Goal: Task Accomplishment & Management: Manage account settings

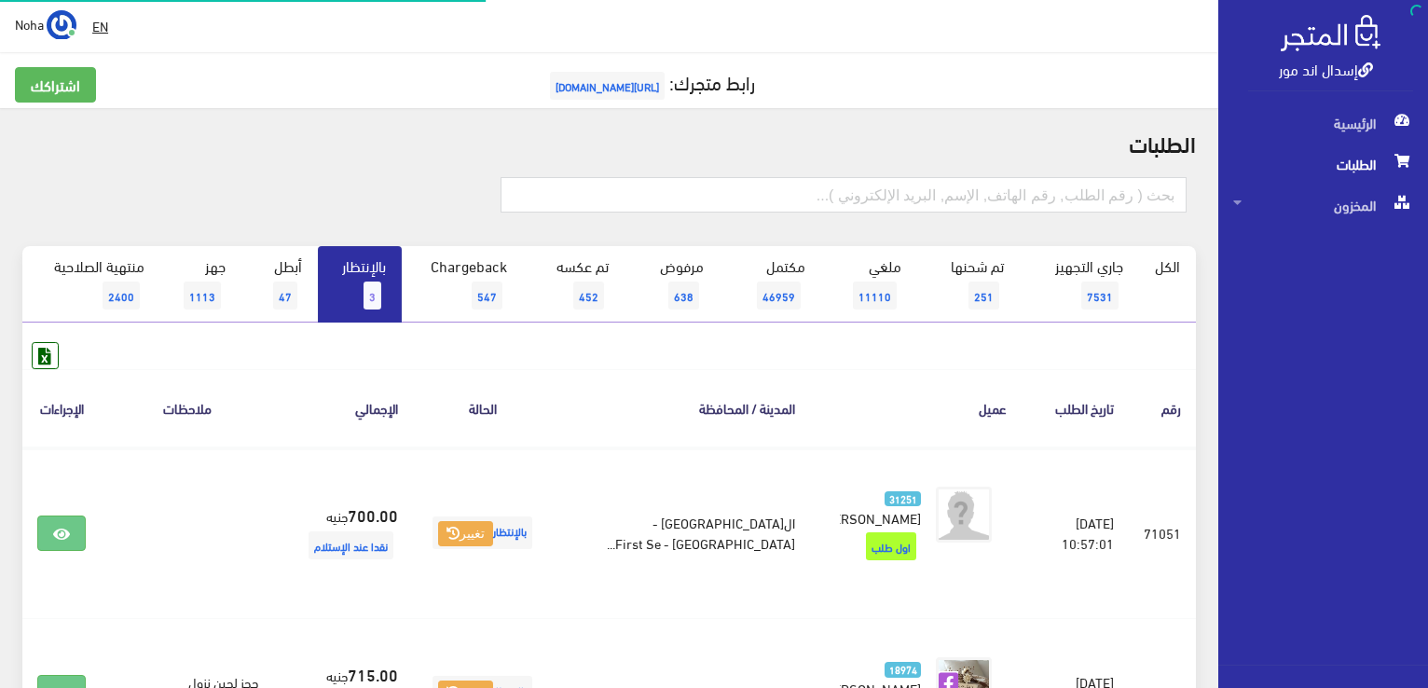
click at [377, 285] on span "3" at bounding box center [373, 296] width 18 height 28
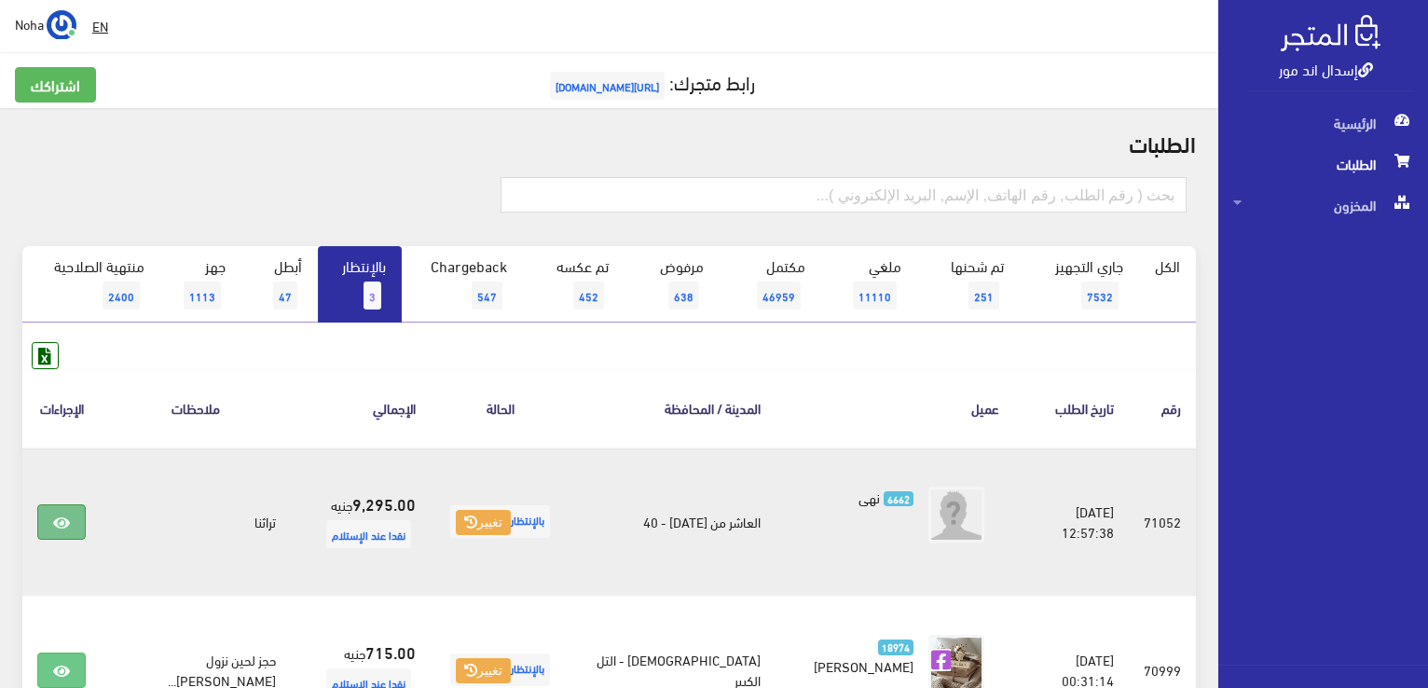
click at [56, 516] on icon at bounding box center [61, 523] width 17 height 15
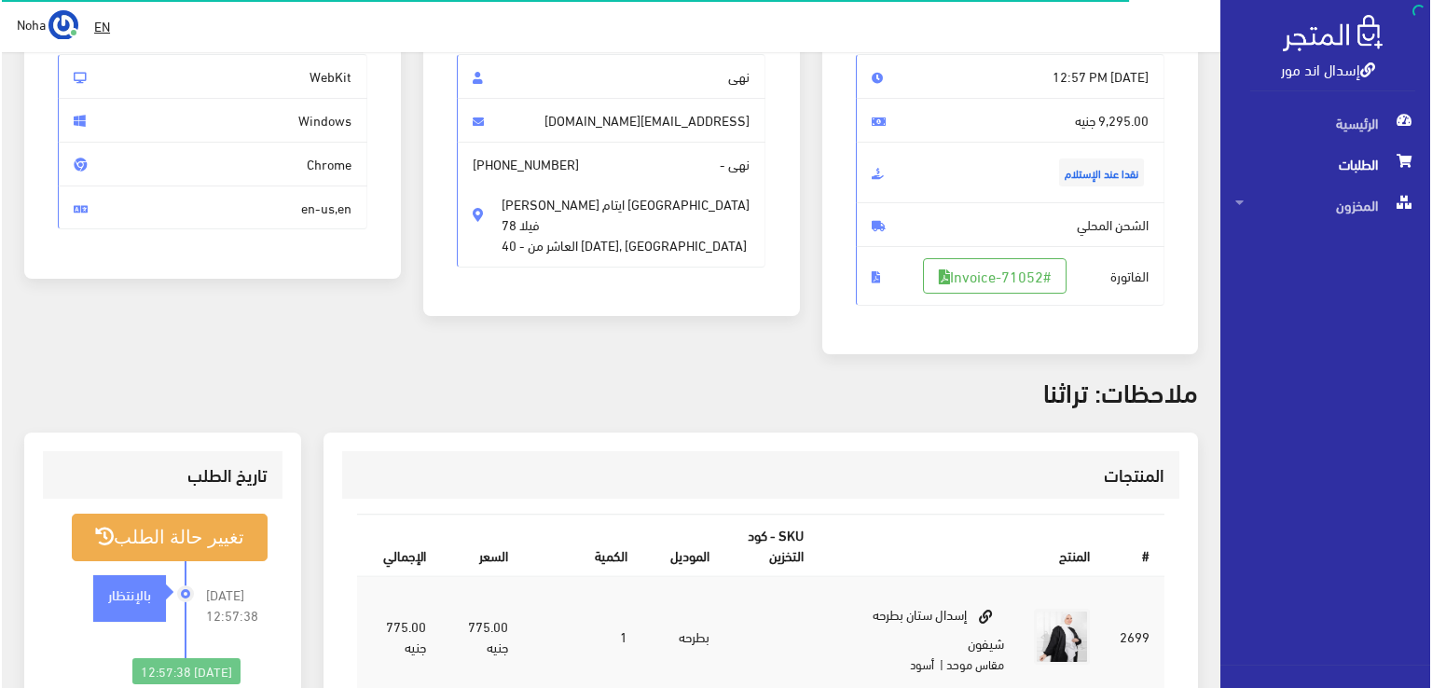
scroll to position [280, 0]
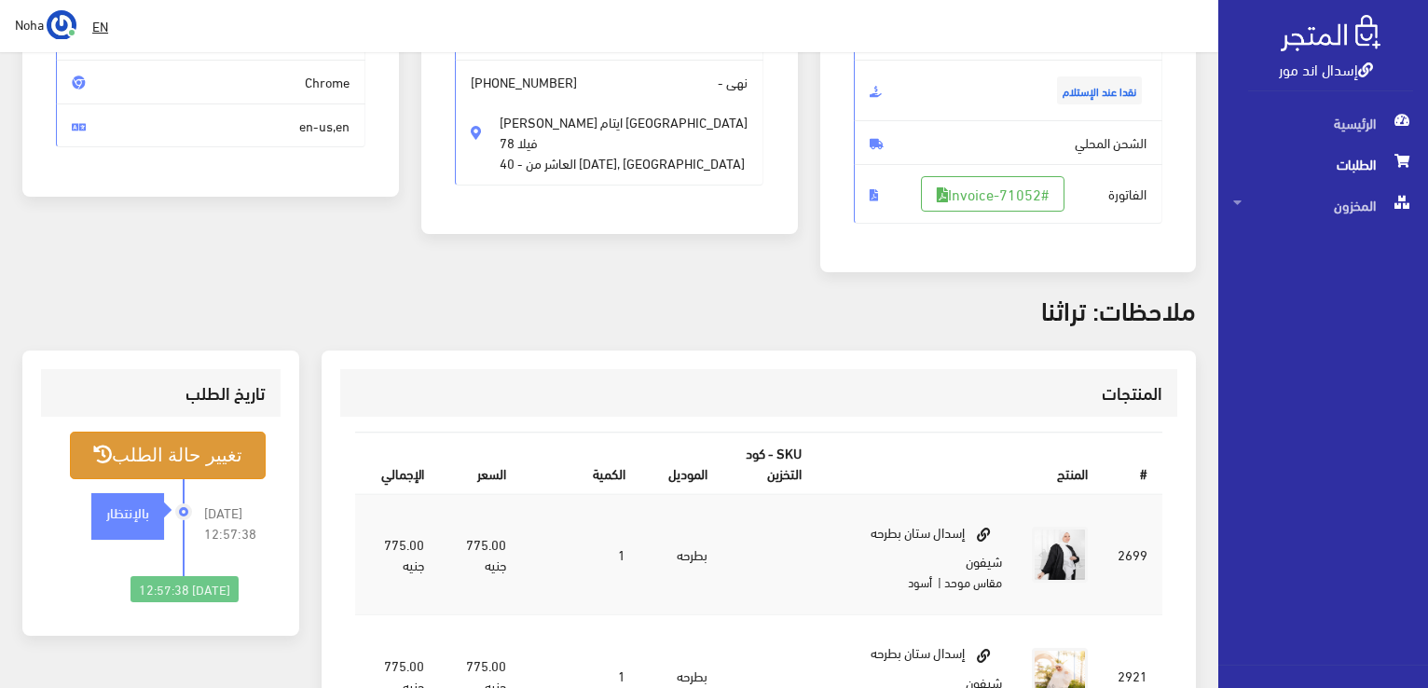
click at [213, 445] on button "تغيير حالة الطلب" at bounding box center [168, 456] width 196 height 48
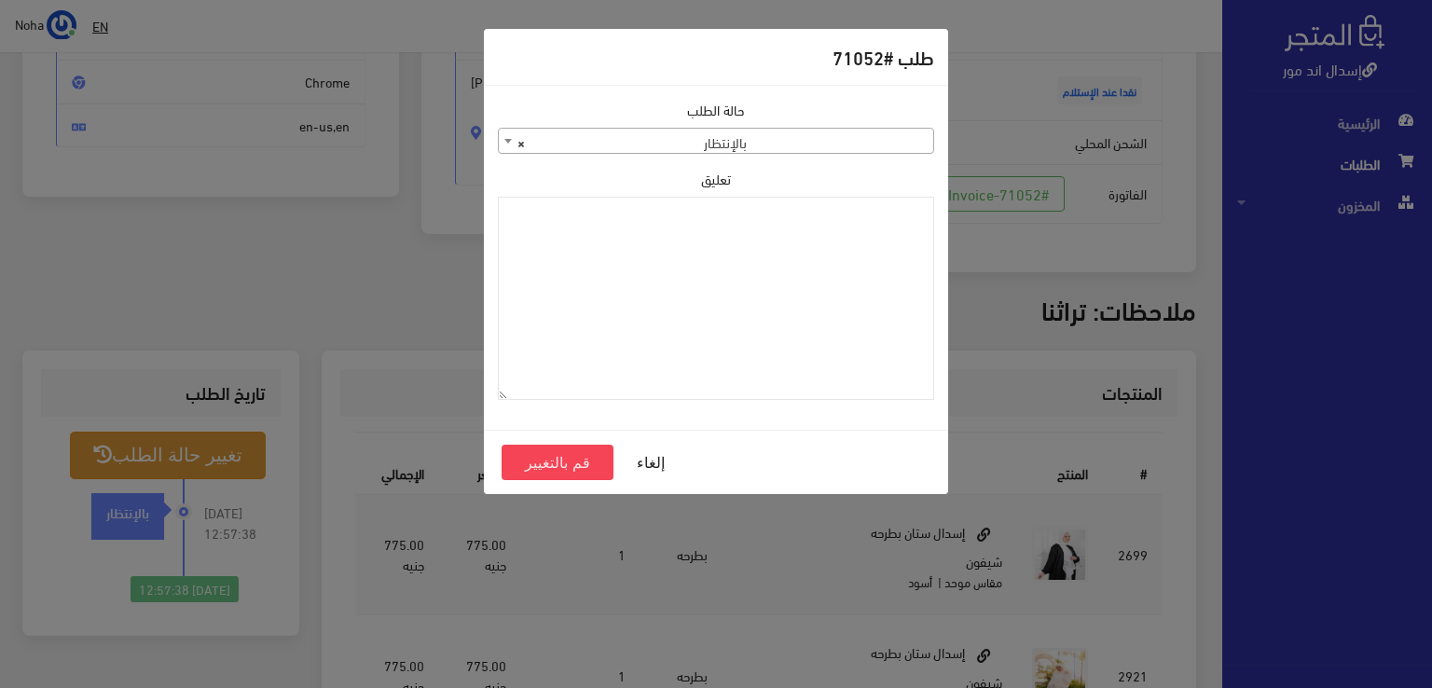
click at [507, 140] on b at bounding box center [507, 141] width 7 height 5
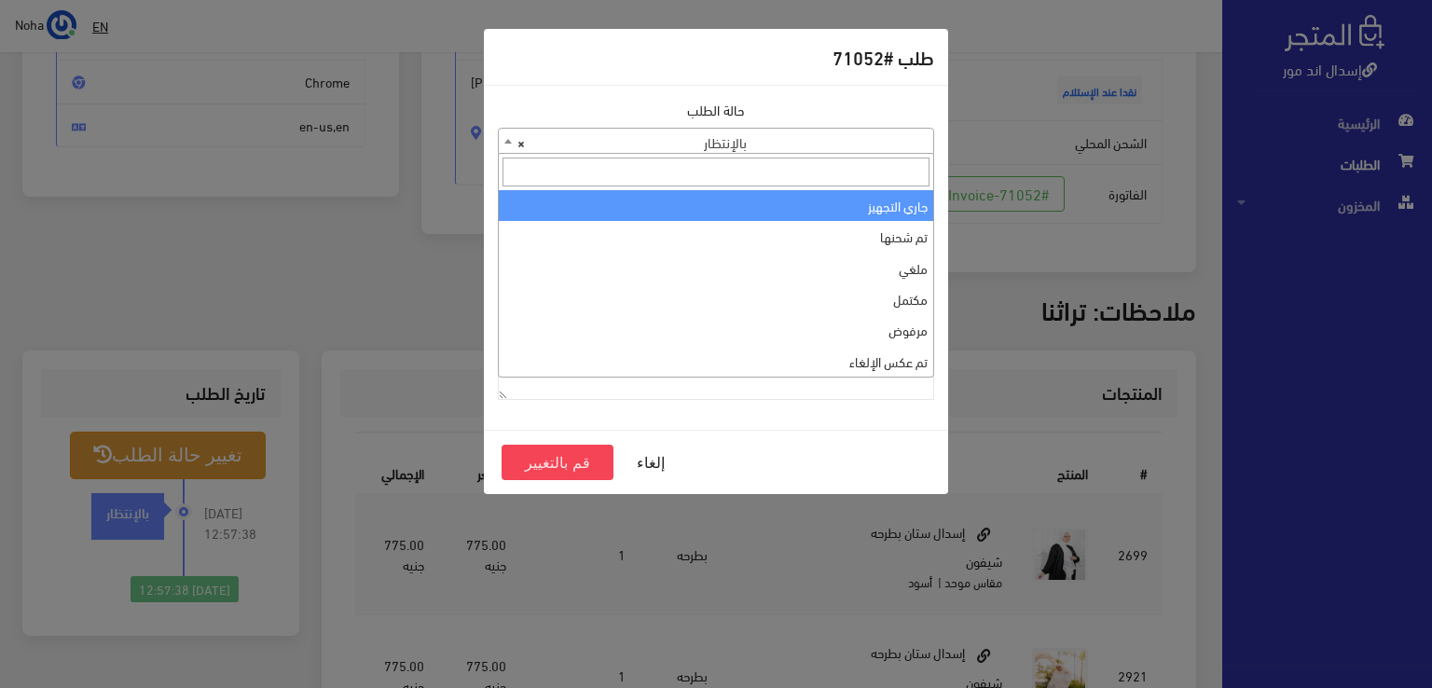
select select "1"
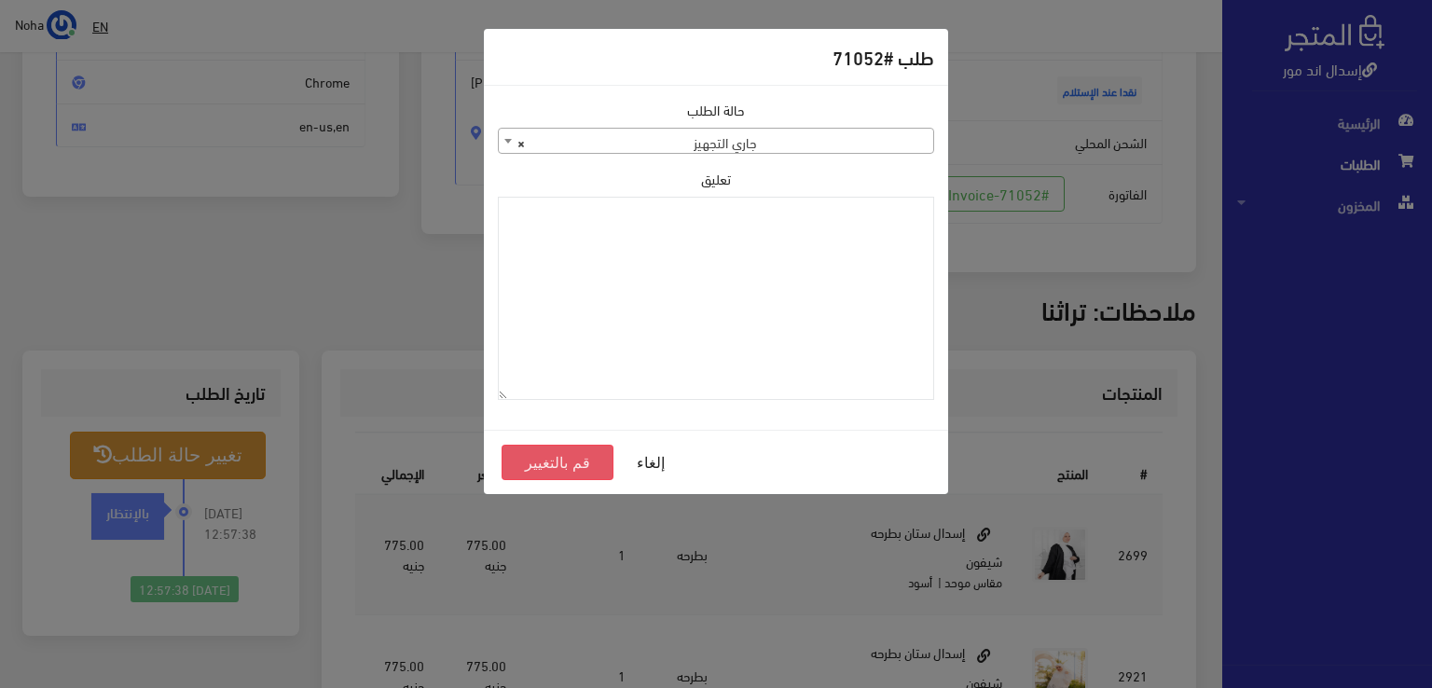
click at [586, 463] on button "قم بالتغيير" at bounding box center [558, 462] width 112 height 35
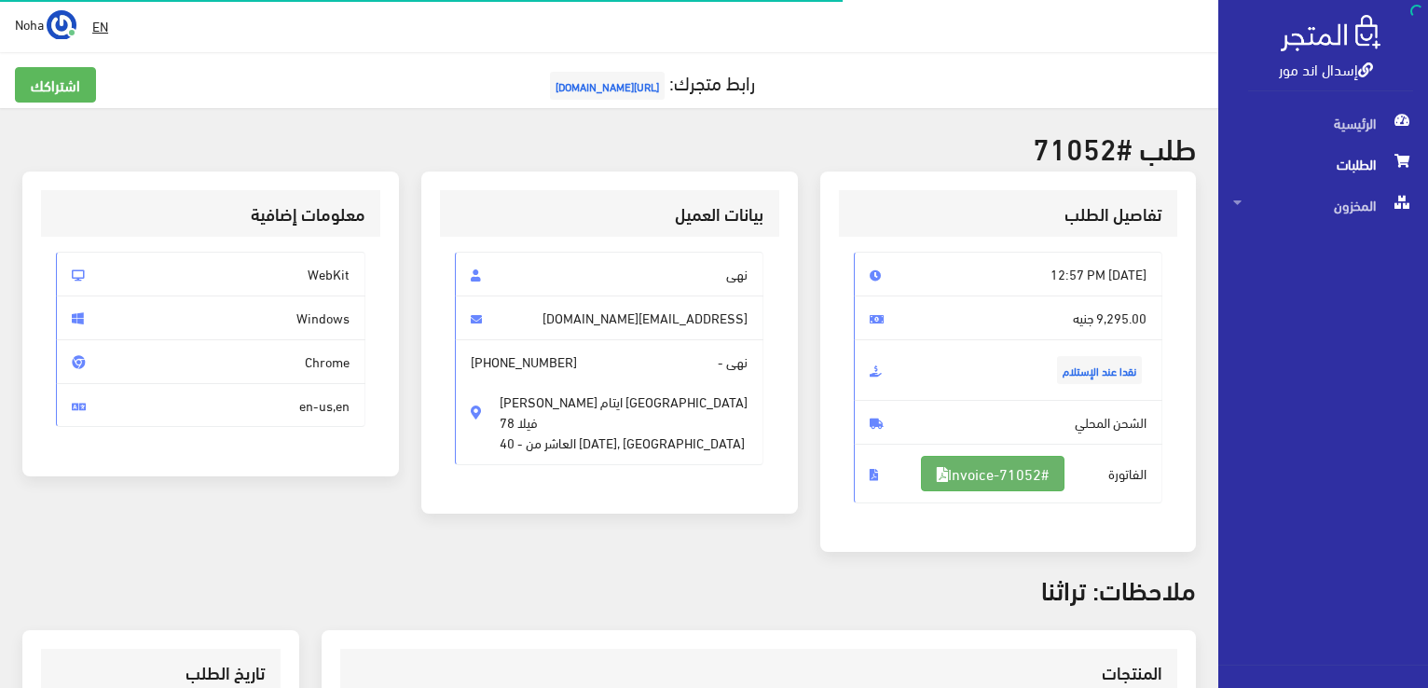
click at [1013, 464] on link "#Invoice-71052" at bounding box center [993, 473] width 144 height 35
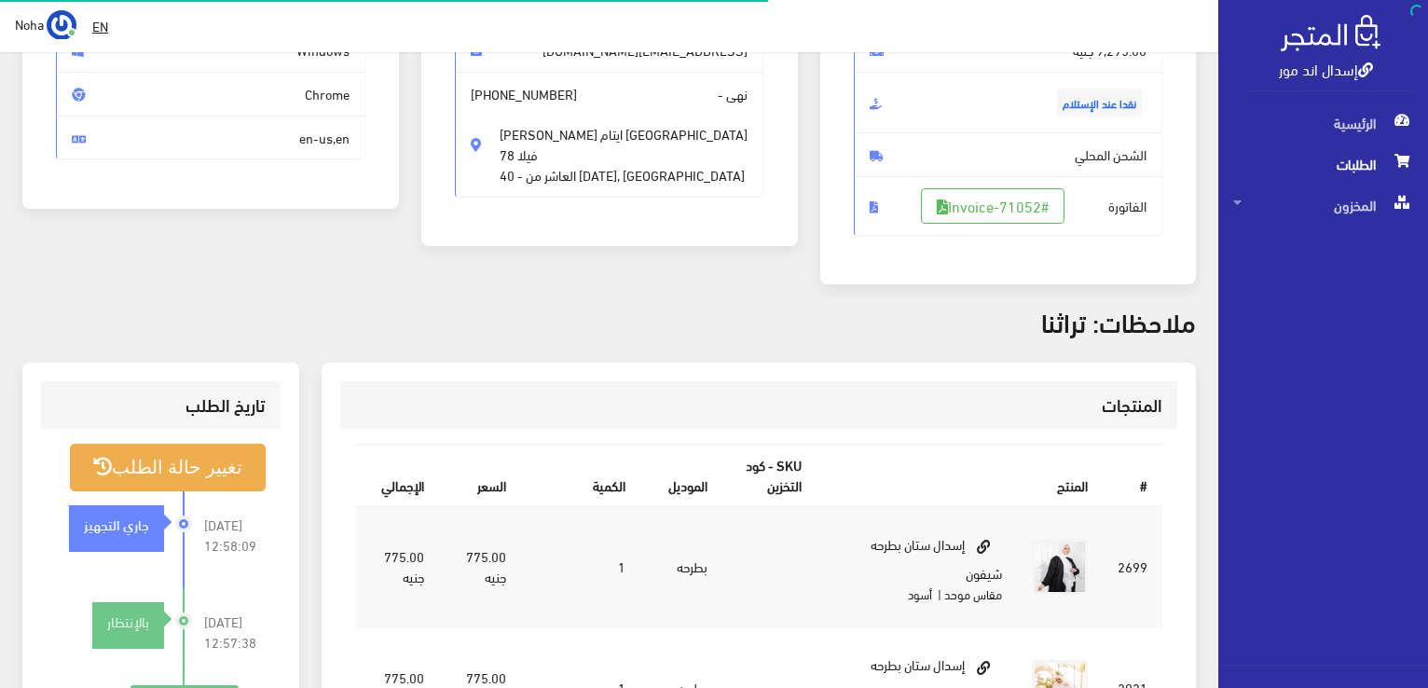
scroll to position [268, 0]
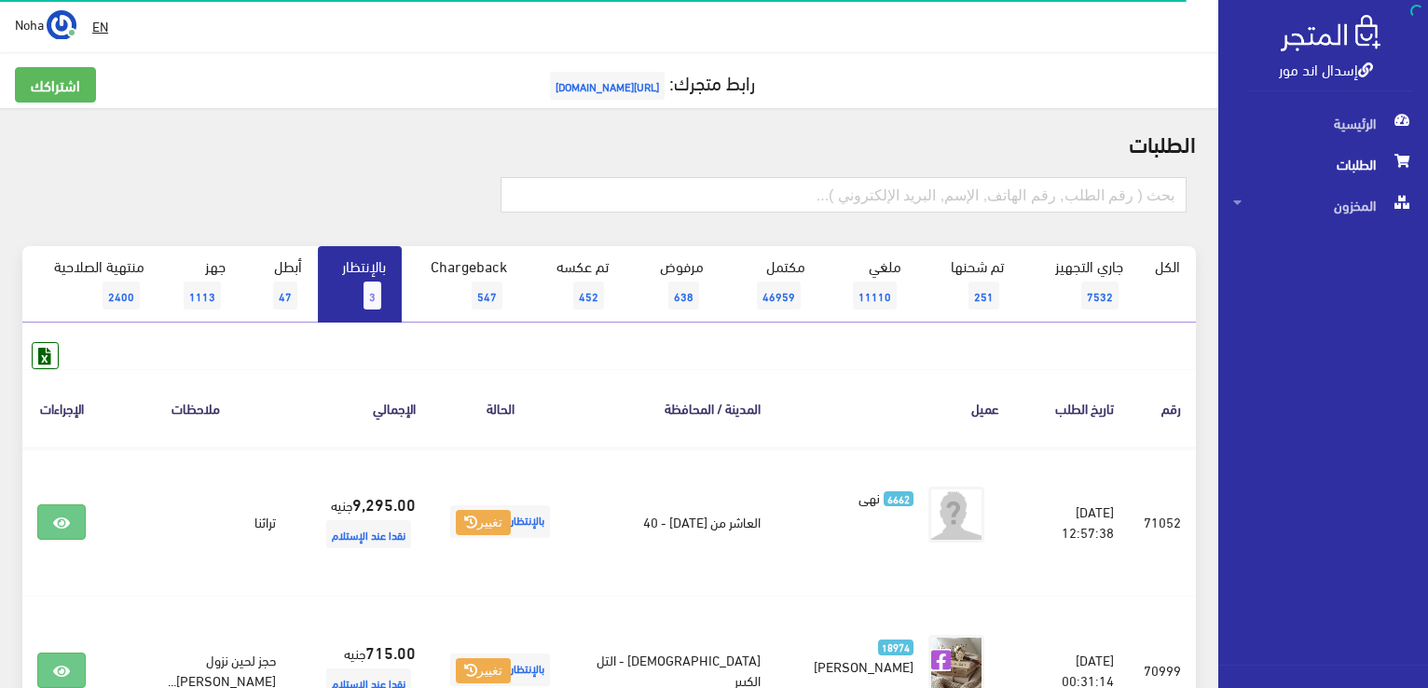
click at [378, 283] on span "3" at bounding box center [373, 296] width 18 height 28
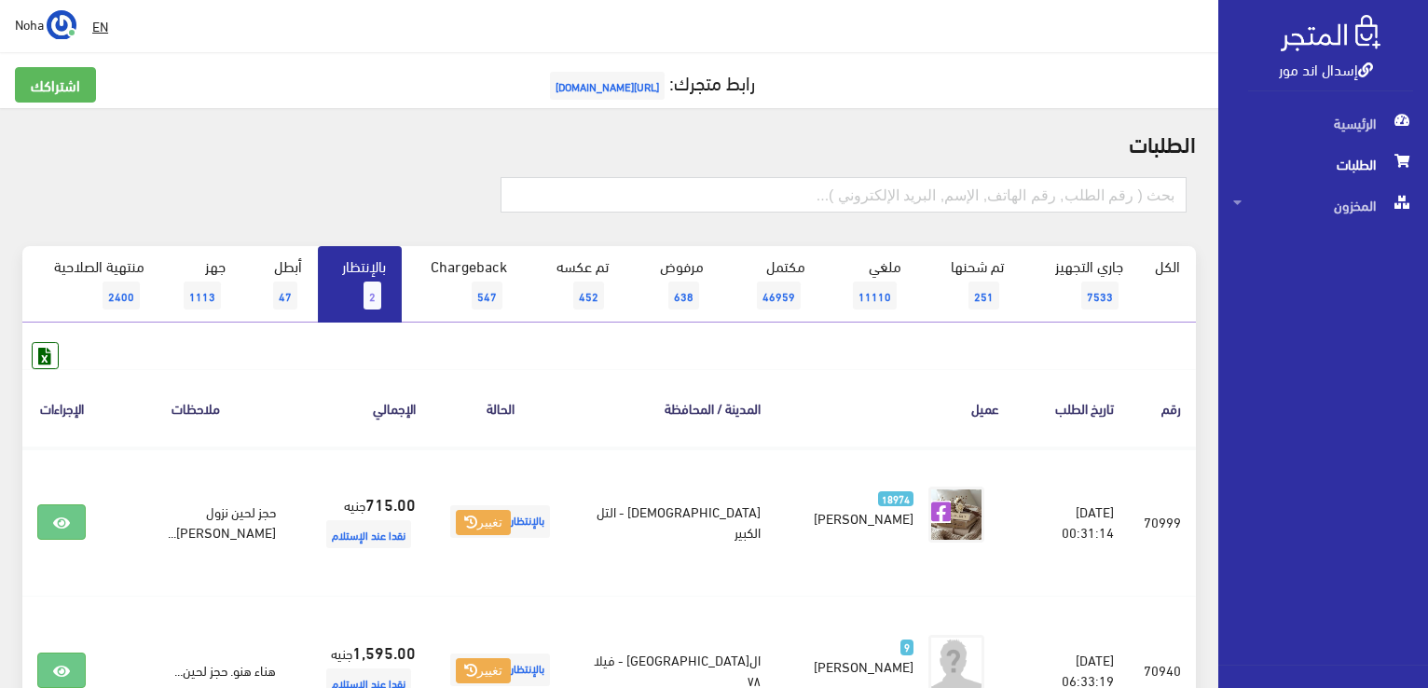
click at [352, 292] on link "بالإنتظار 2" at bounding box center [360, 284] width 84 height 76
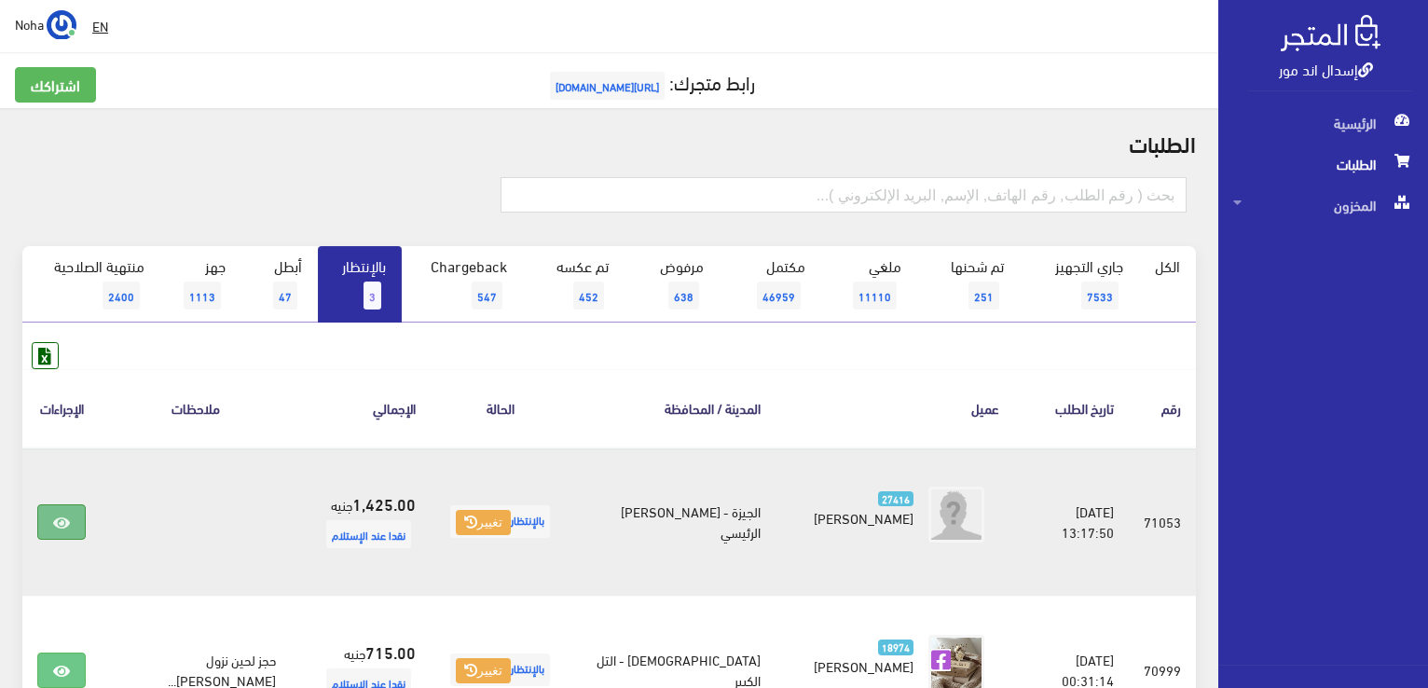
click at [63, 516] on icon at bounding box center [61, 523] width 17 height 15
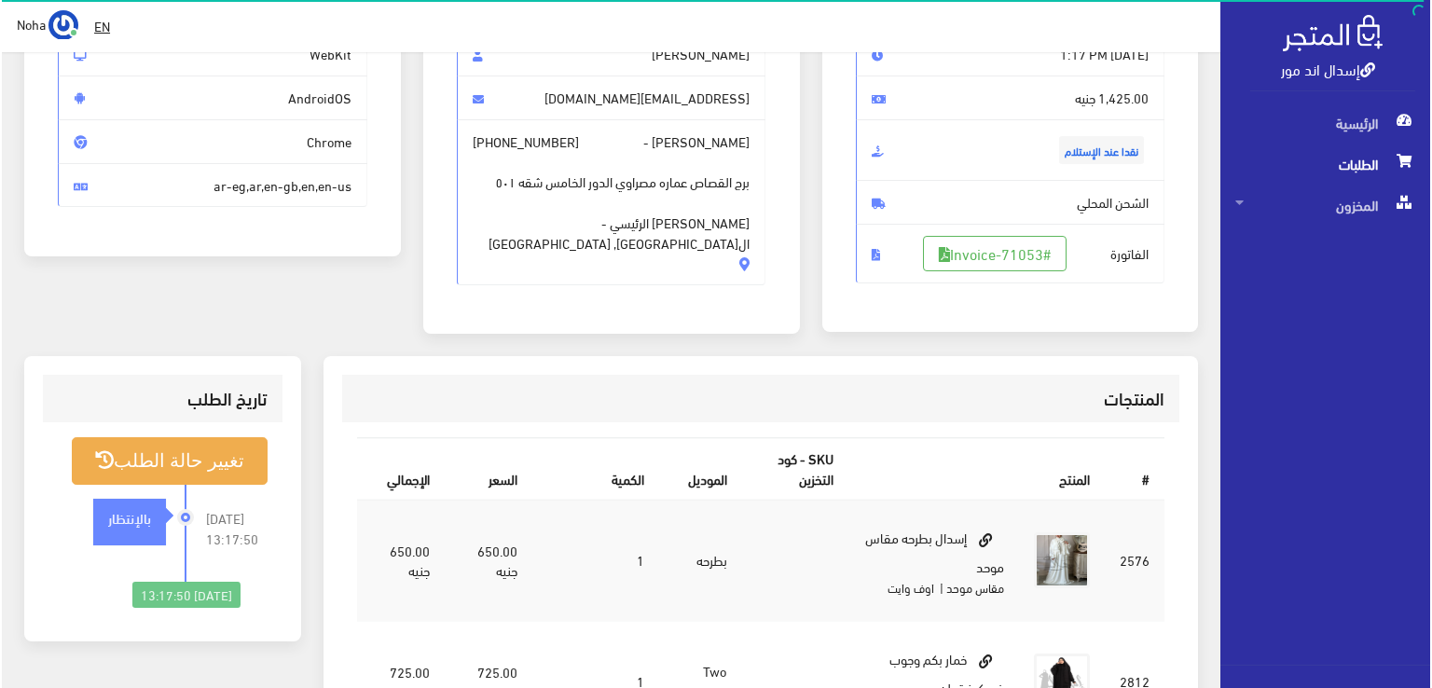
scroll to position [280, 0]
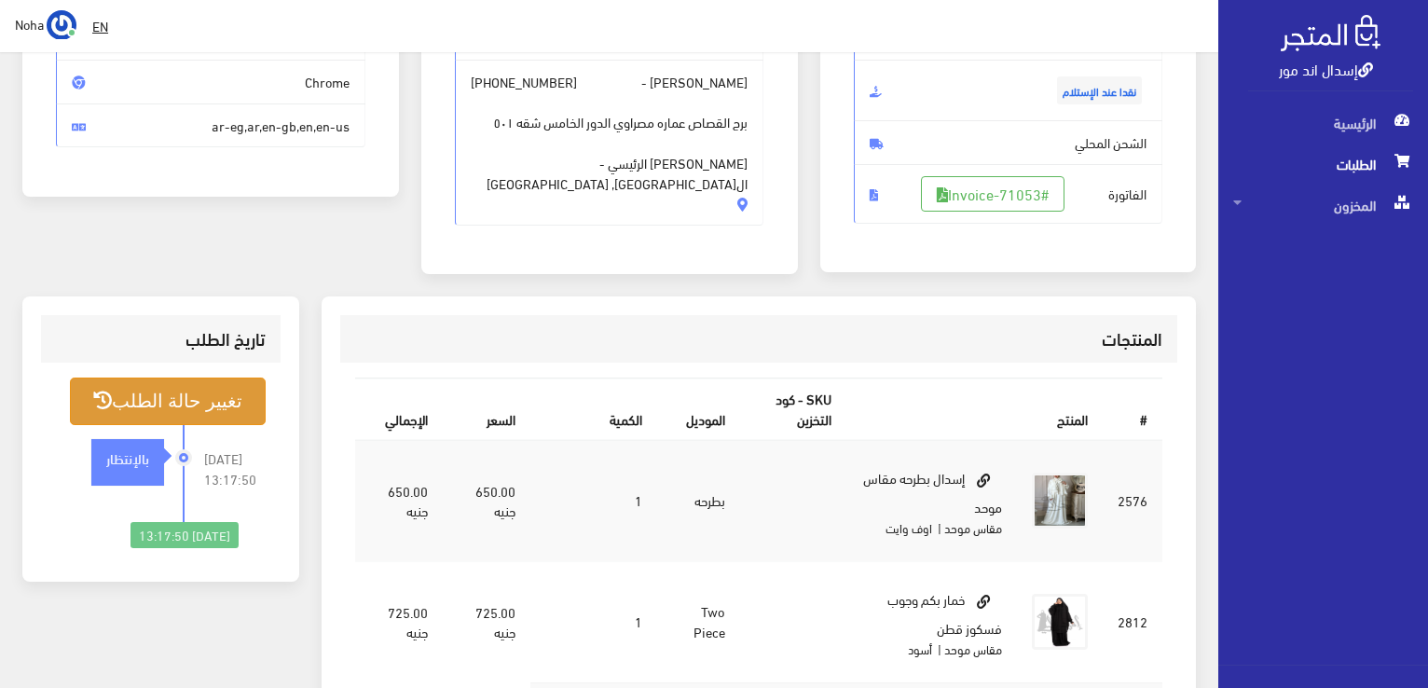
click at [205, 396] on button "تغيير حالة الطلب" at bounding box center [168, 402] width 196 height 48
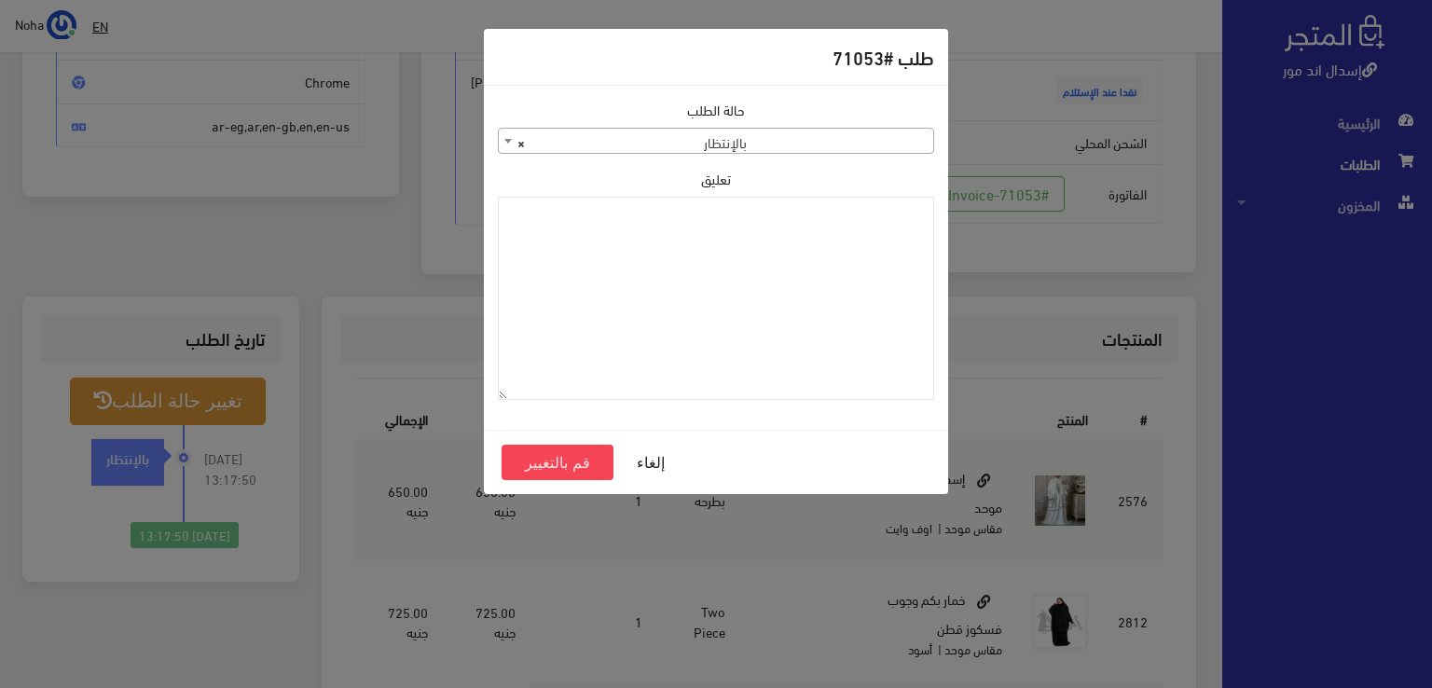
click at [507, 142] on b at bounding box center [507, 141] width 7 height 5
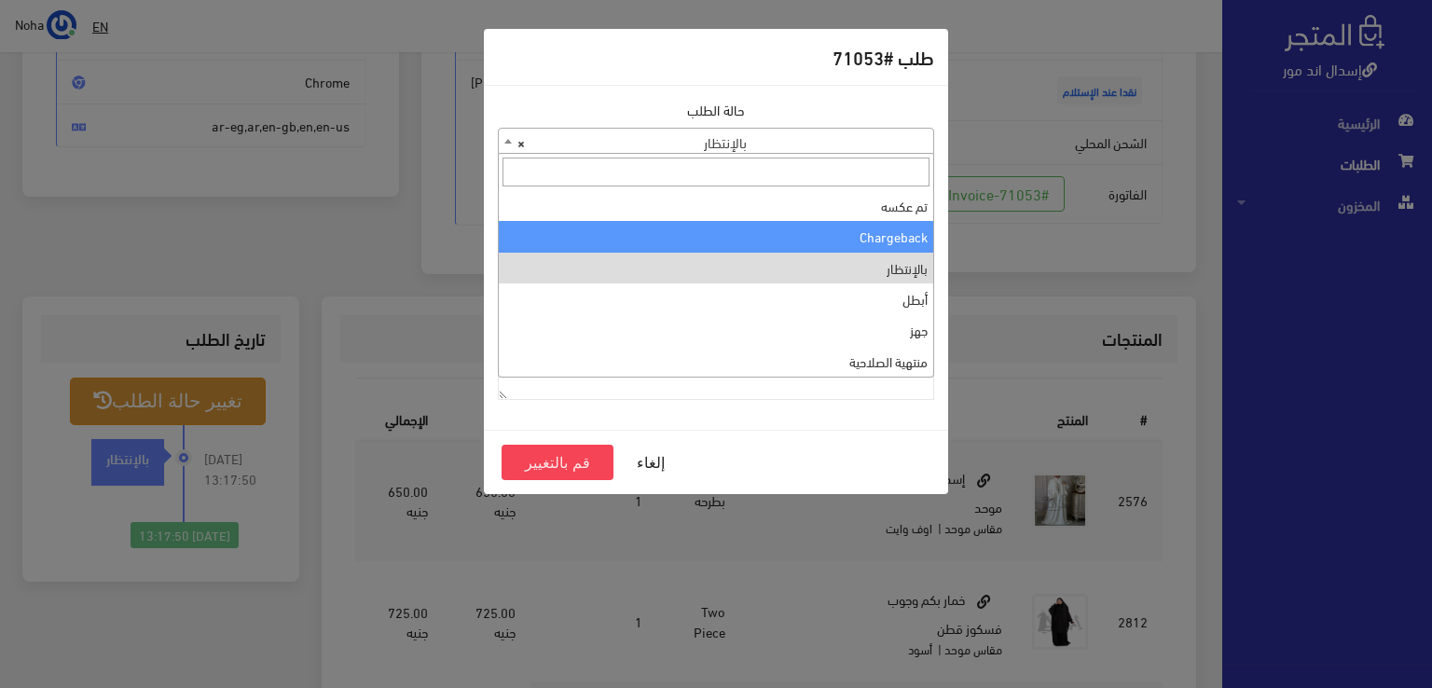
scroll to position [0, 0]
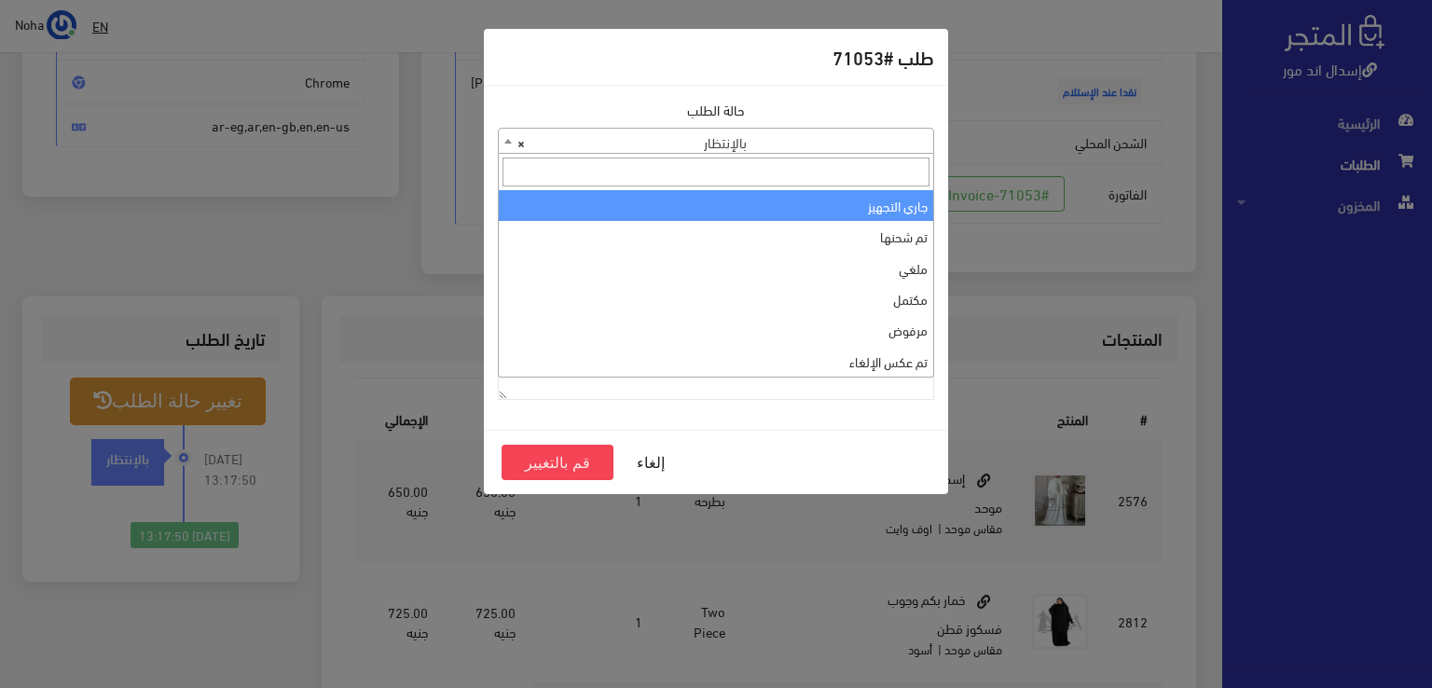
select select "1"
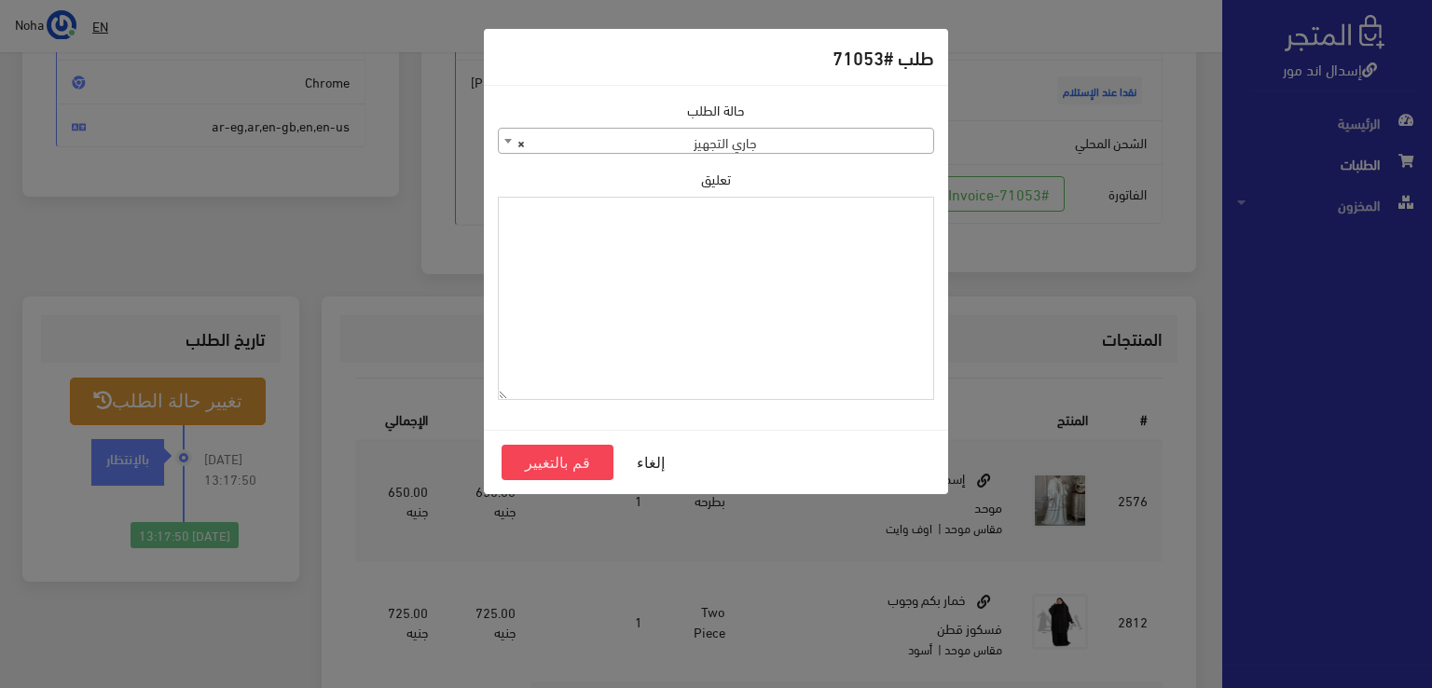
paste textarea "1131880"
type textarea "1131880"
click at [571, 462] on button "قم بالتغيير" at bounding box center [558, 462] width 112 height 35
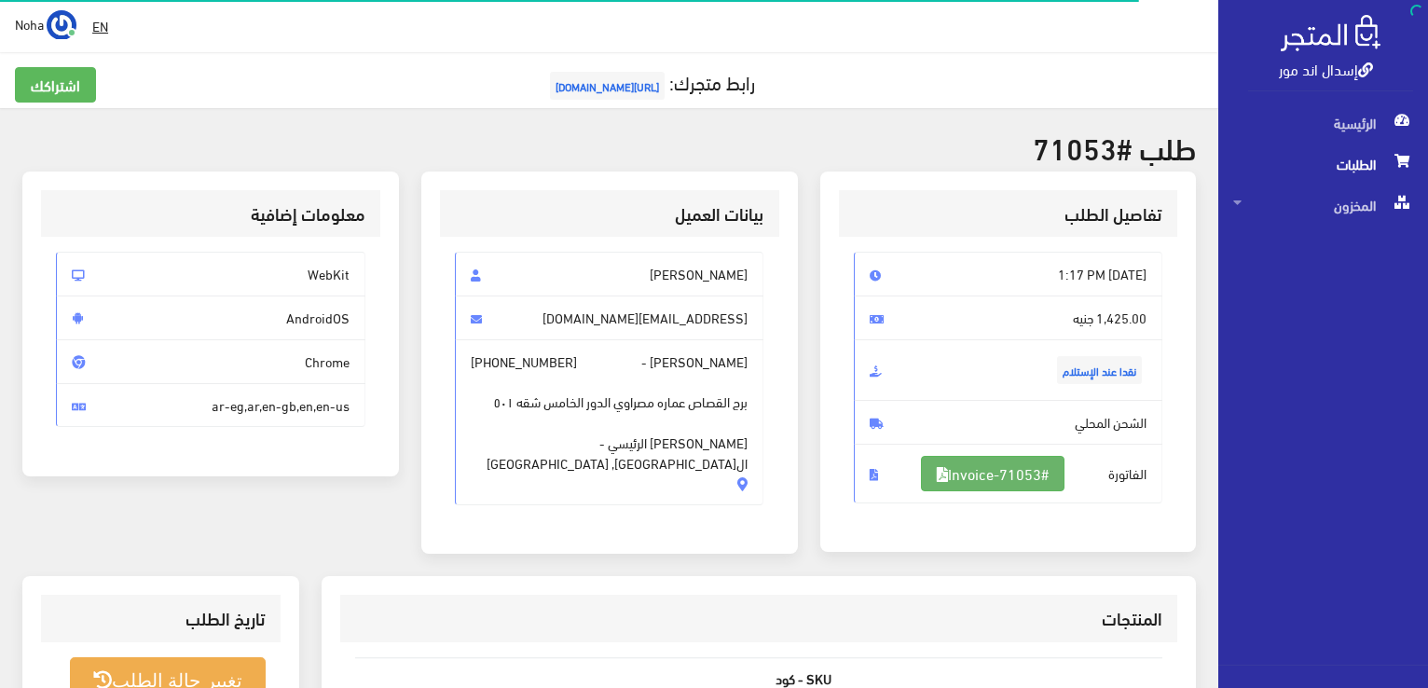
click at [1005, 472] on link "#Invoice-71053" at bounding box center [993, 473] width 144 height 35
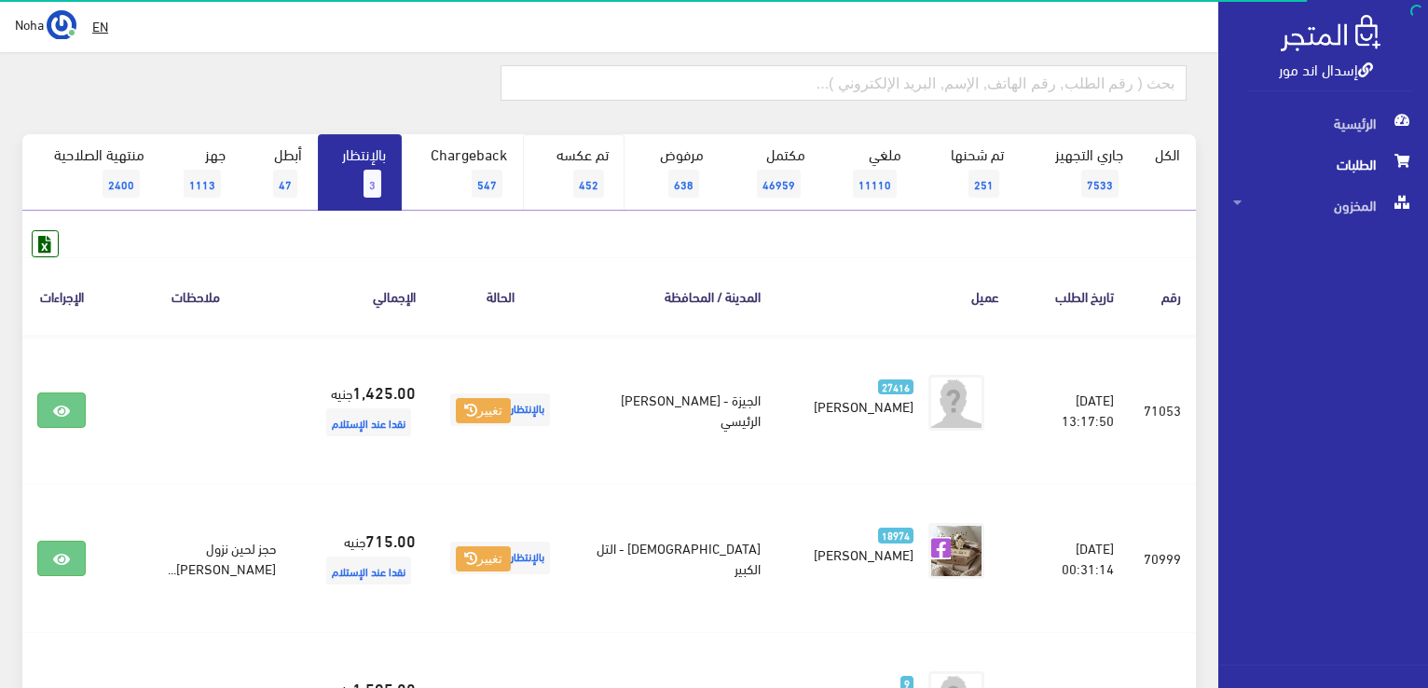
scroll to position [280, 0]
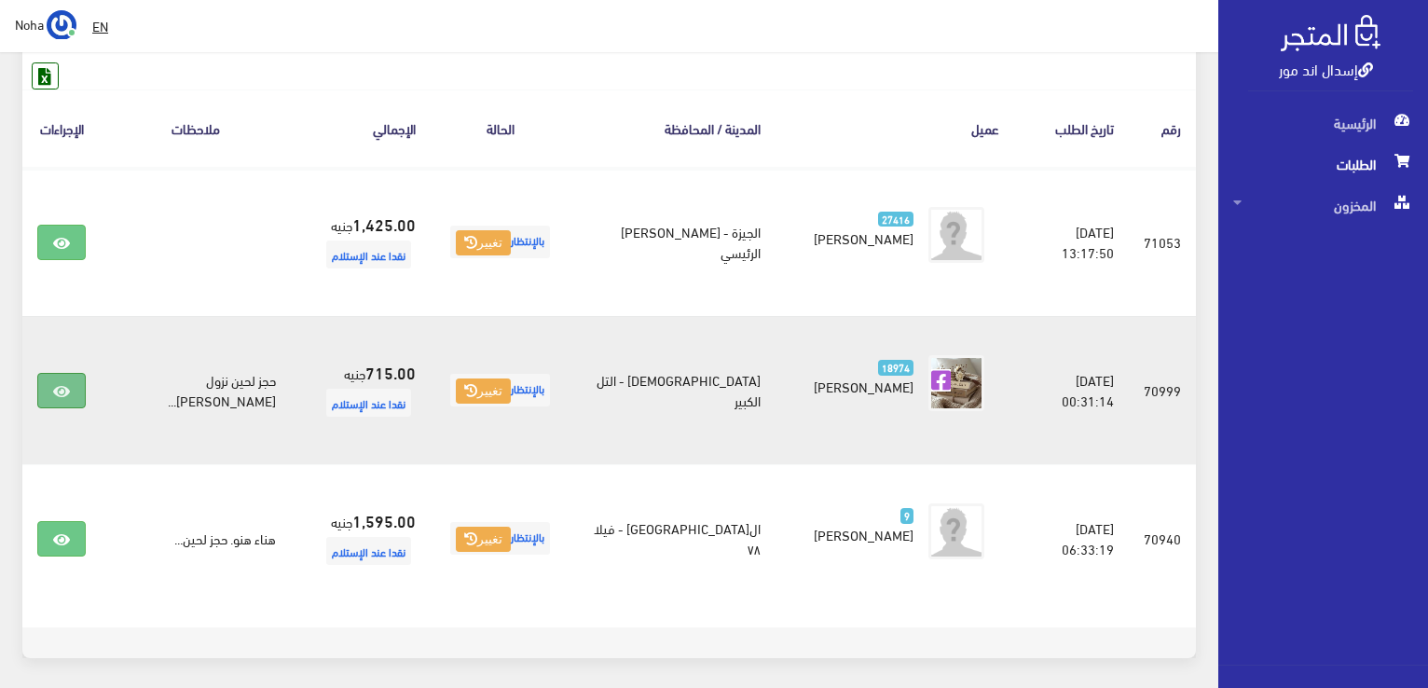
click at [61, 388] on icon at bounding box center [61, 391] width 17 height 15
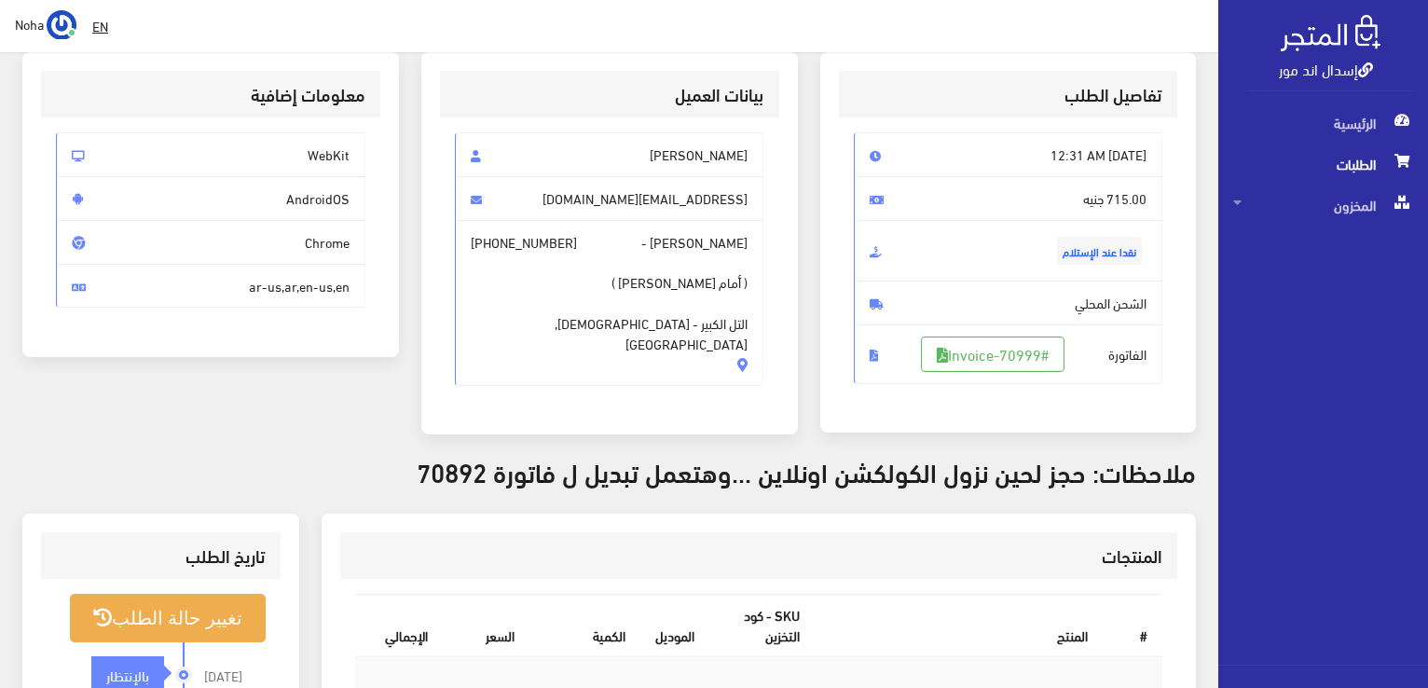
scroll to position [93, 0]
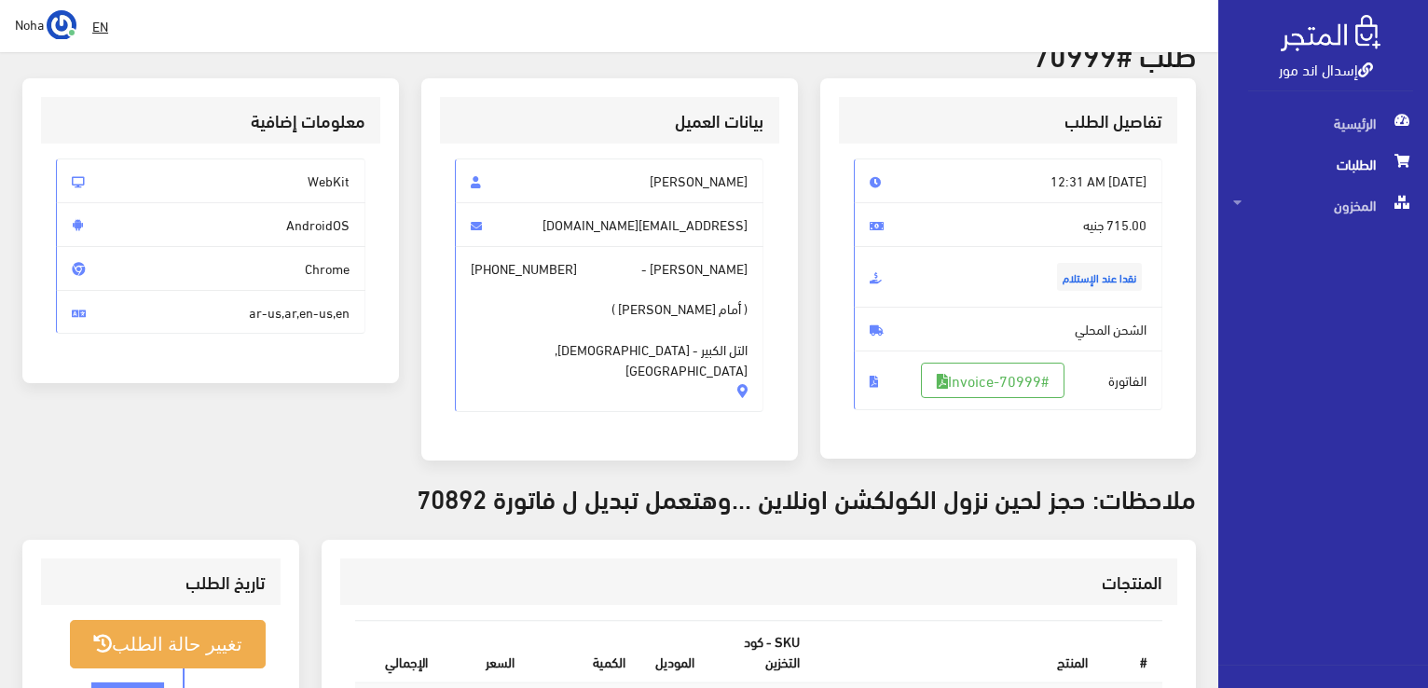
click at [1389, 634] on div "الرئيسية الطلبات المخزون المخزون" at bounding box center [1316, 384] width 226 height 562
click at [1310, 583] on div "الرئيسية الطلبات المخزون المخزون" at bounding box center [1316, 384] width 226 height 562
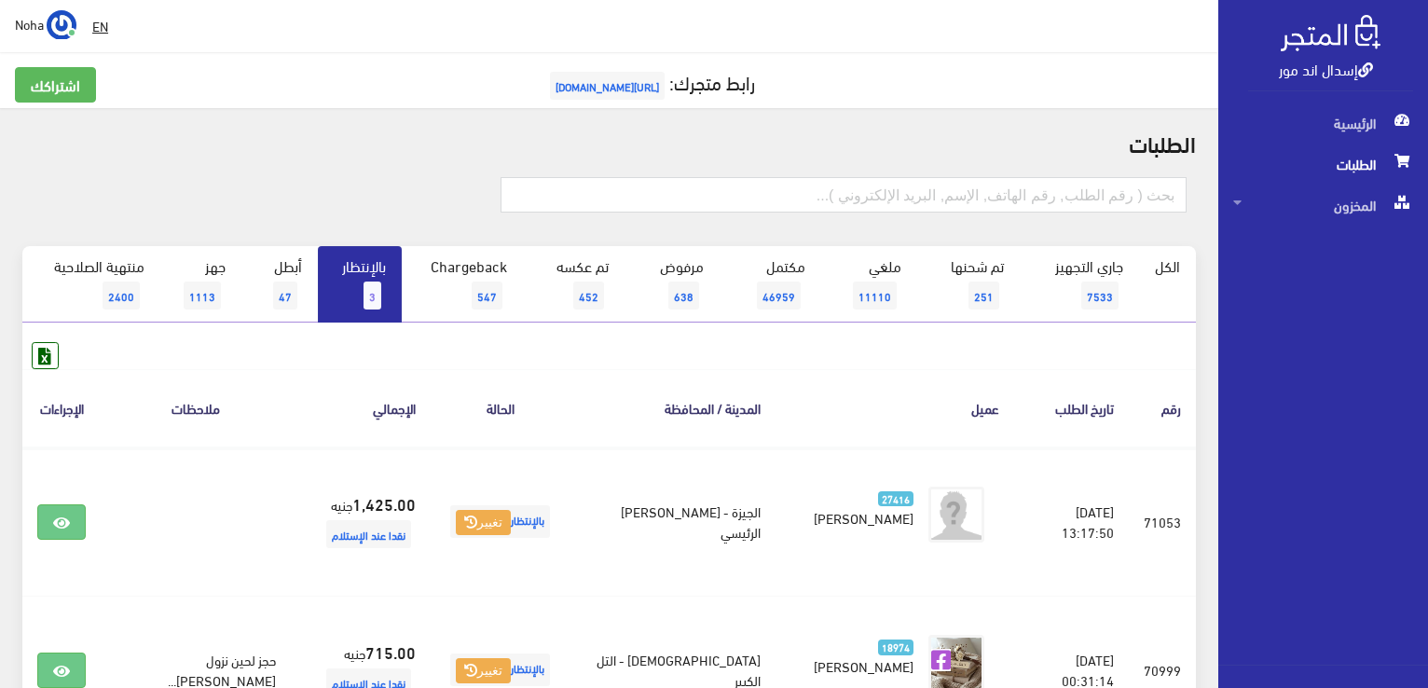
click at [357, 288] on link "بالإنتظار 3" at bounding box center [360, 284] width 84 height 76
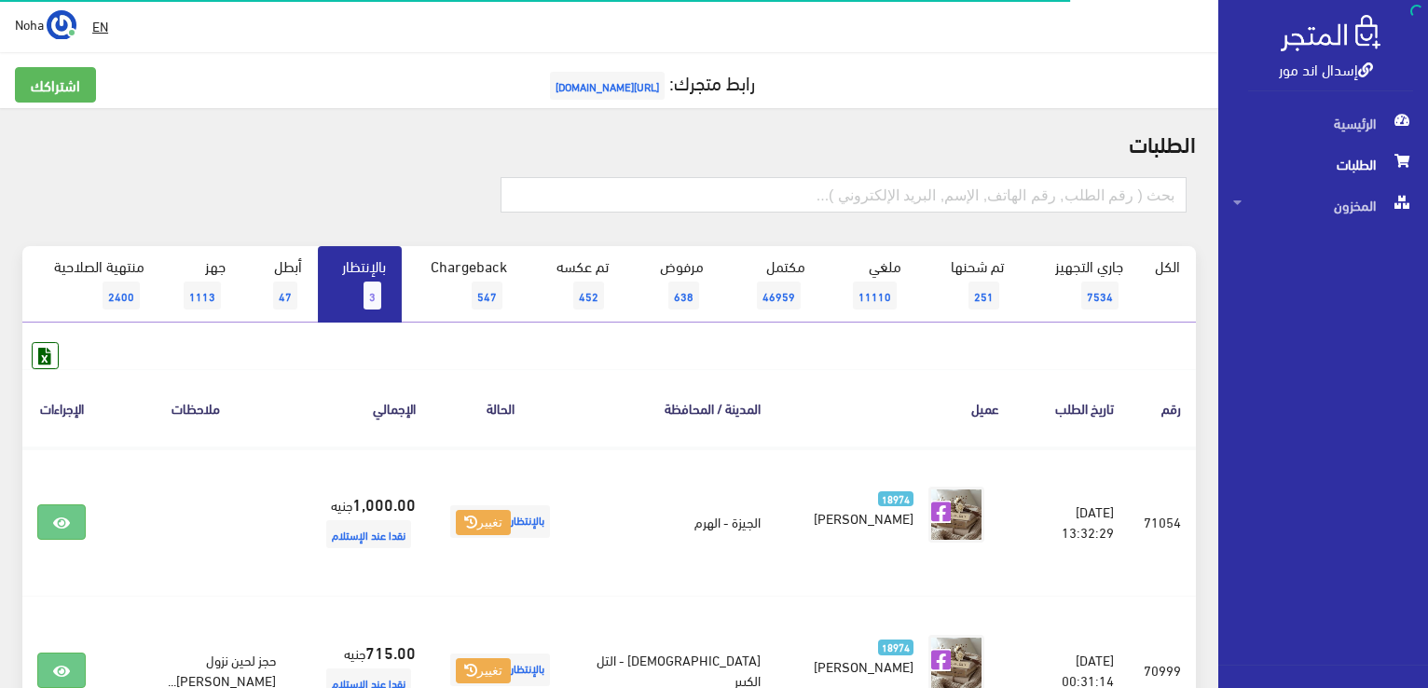
scroll to position [186, 0]
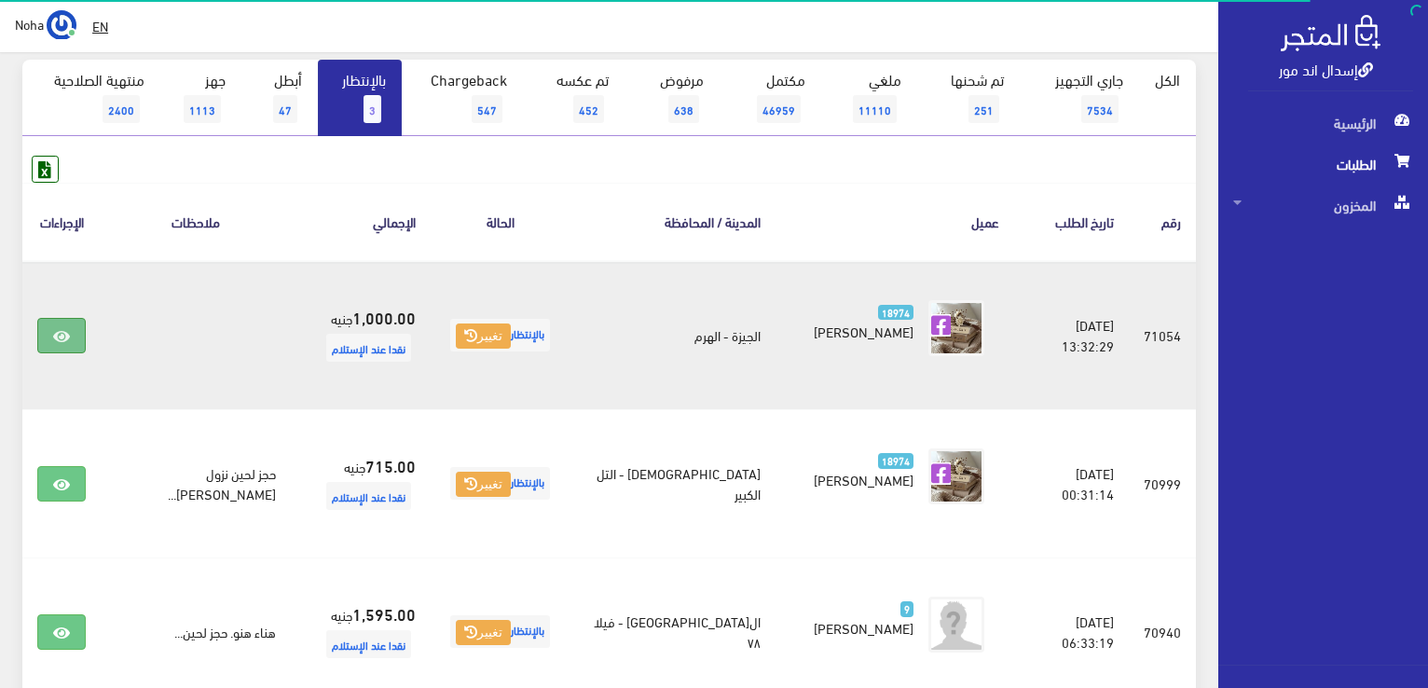
click at [65, 330] on icon at bounding box center [61, 336] width 17 height 15
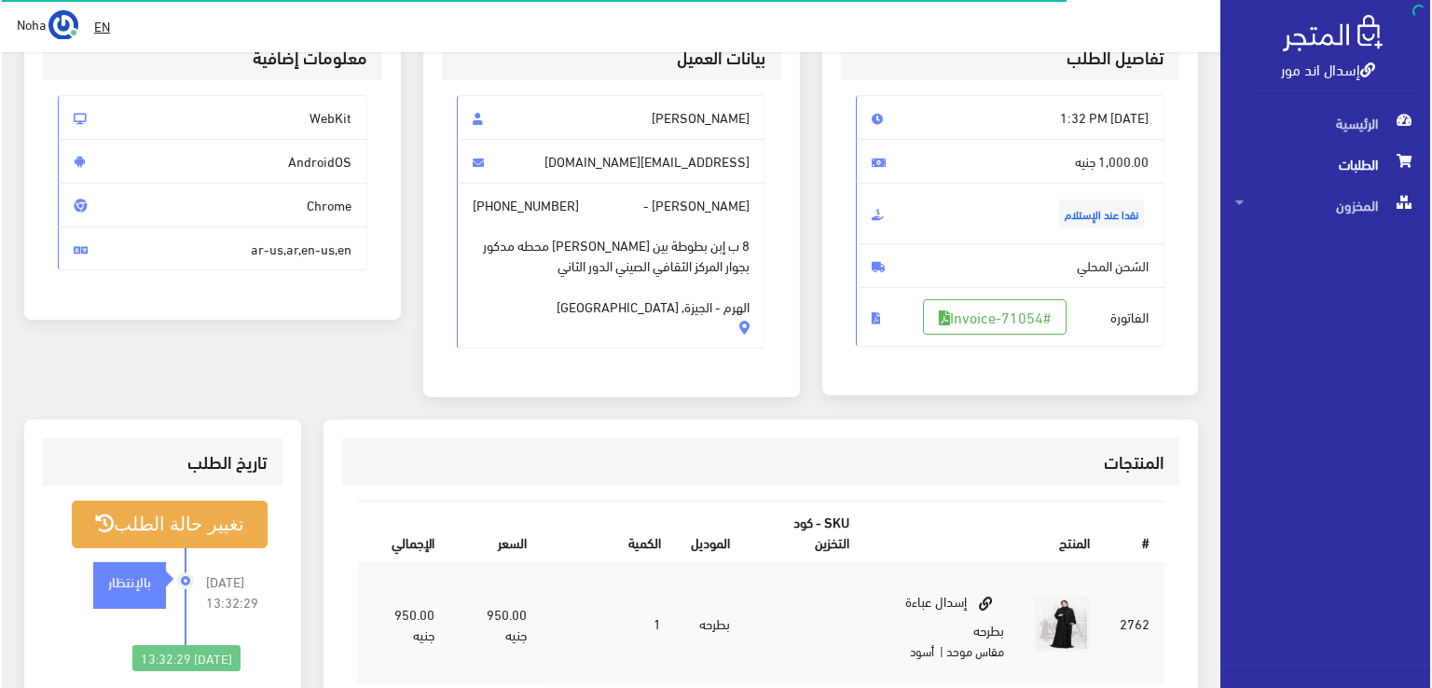
scroll to position [373, 0]
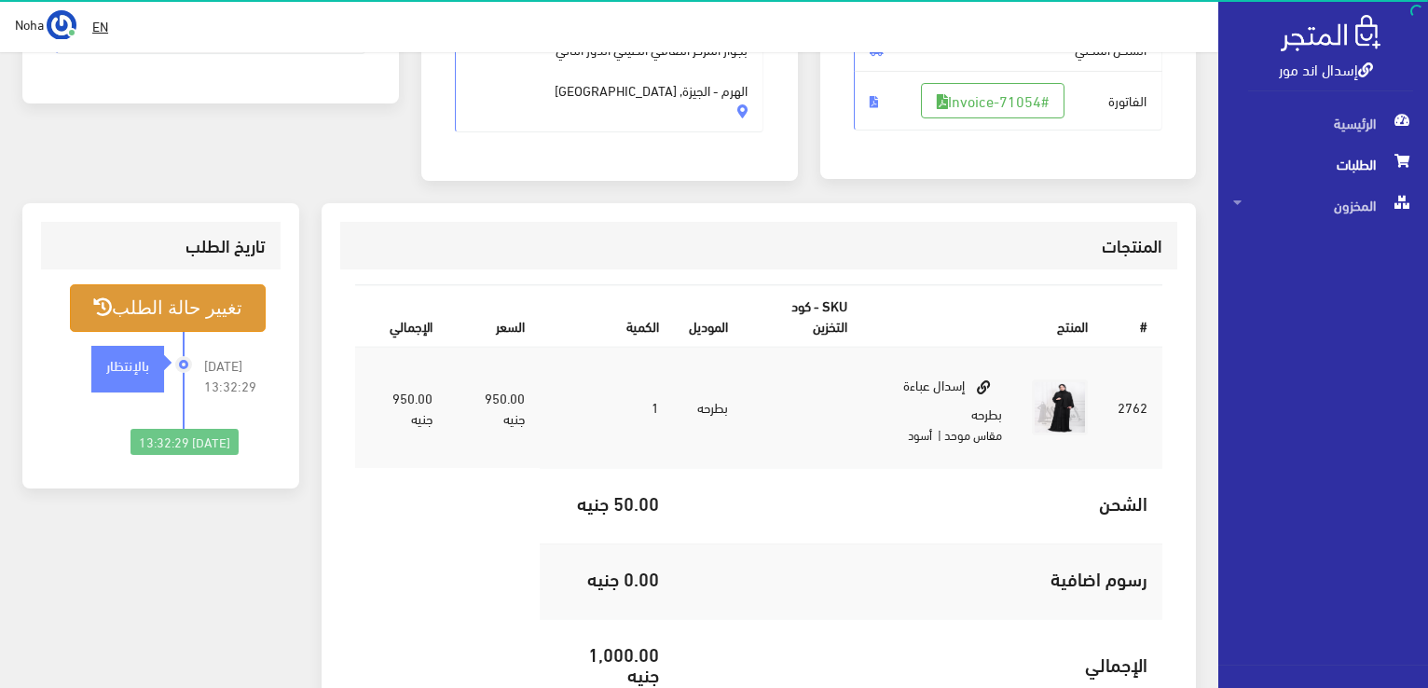
click at [227, 305] on button "تغيير حالة الطلب" at bounding box center [168, 308] width 196 height 48
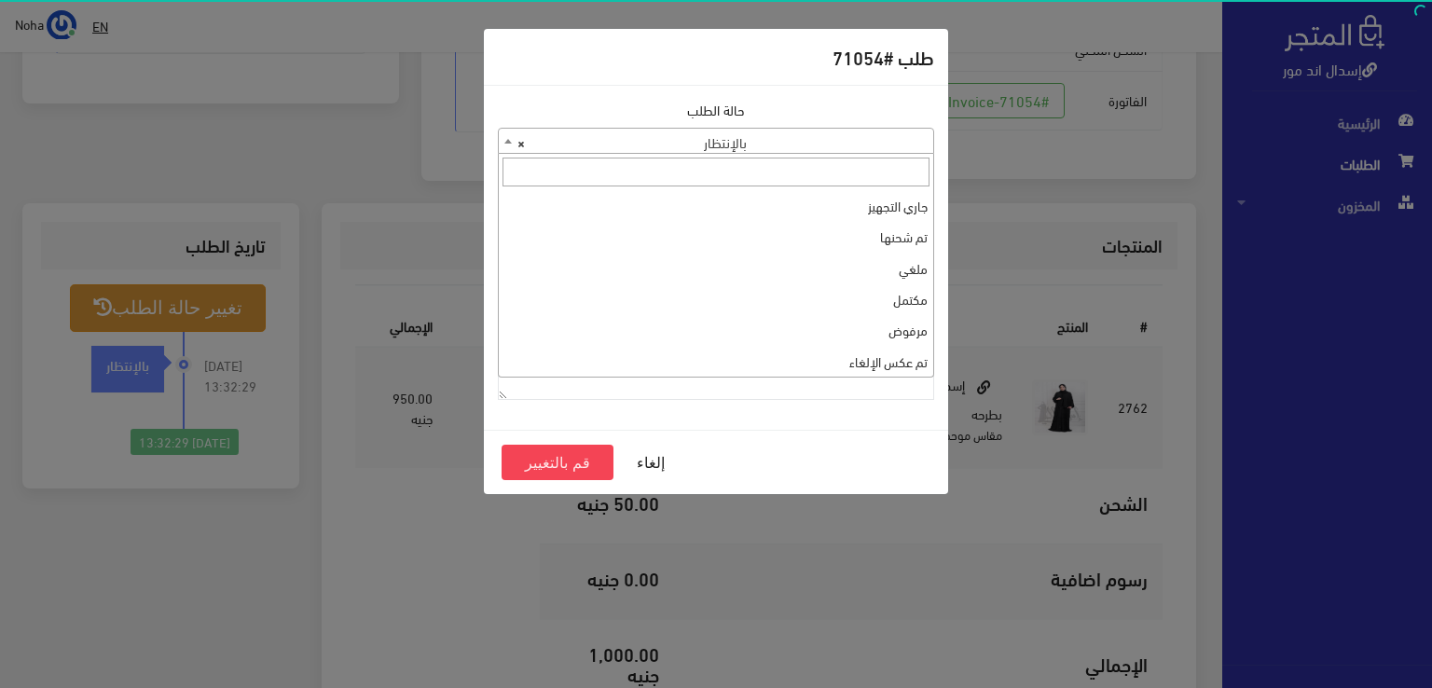
click at [507, 143] on b at bounding box center [507, 141] width 7 height 5
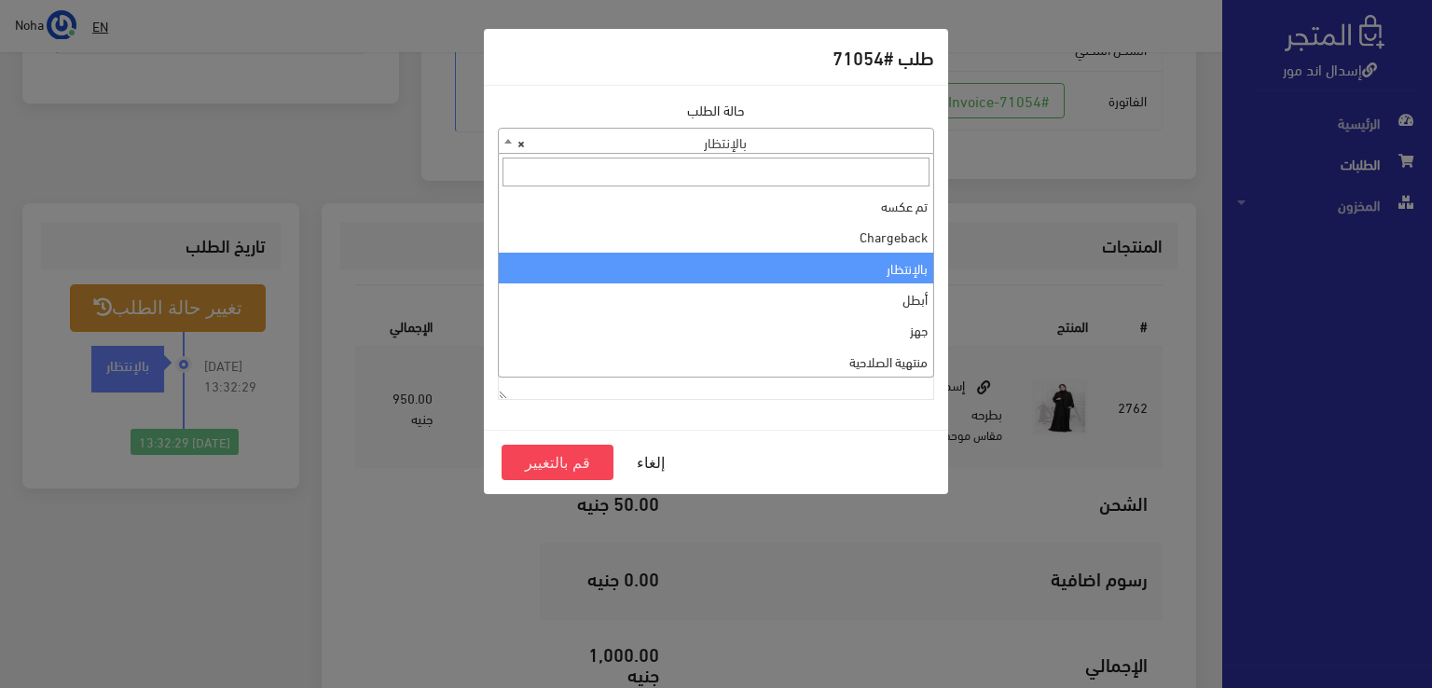
scroll to position [0, 0]
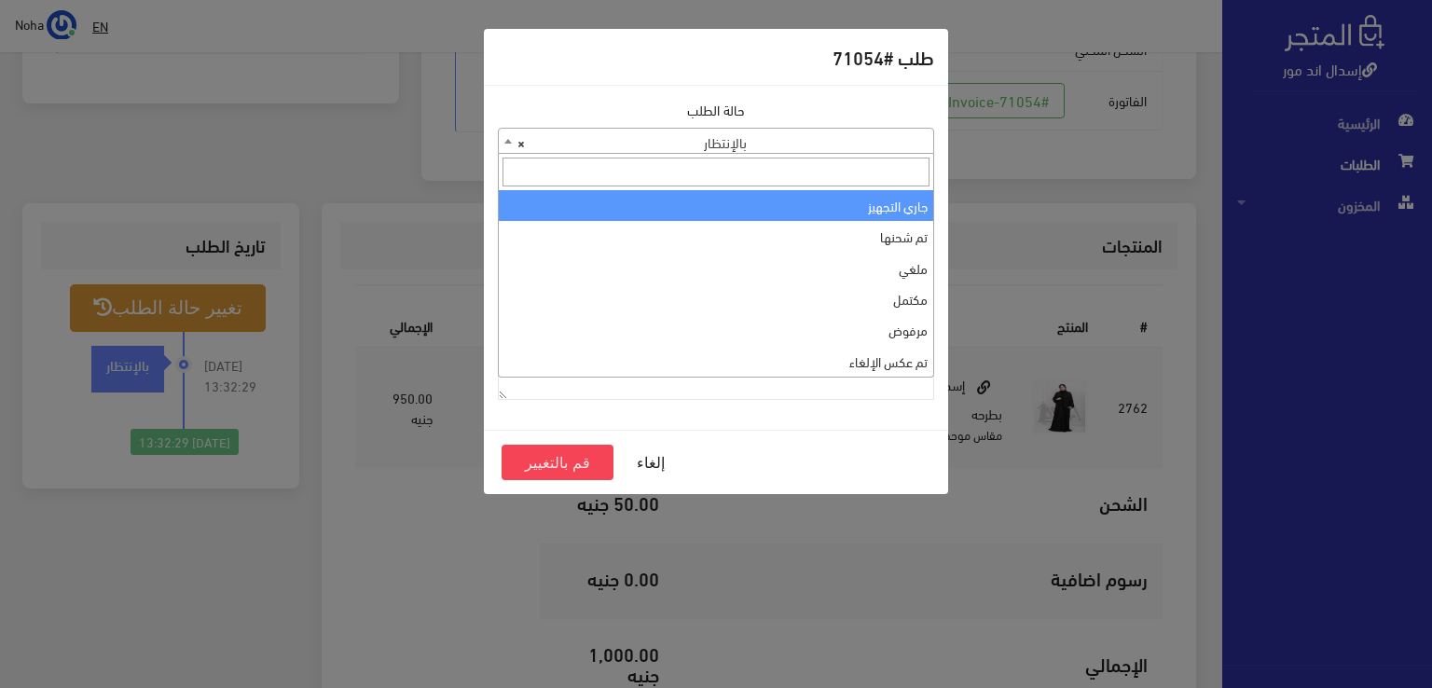
select select "1"
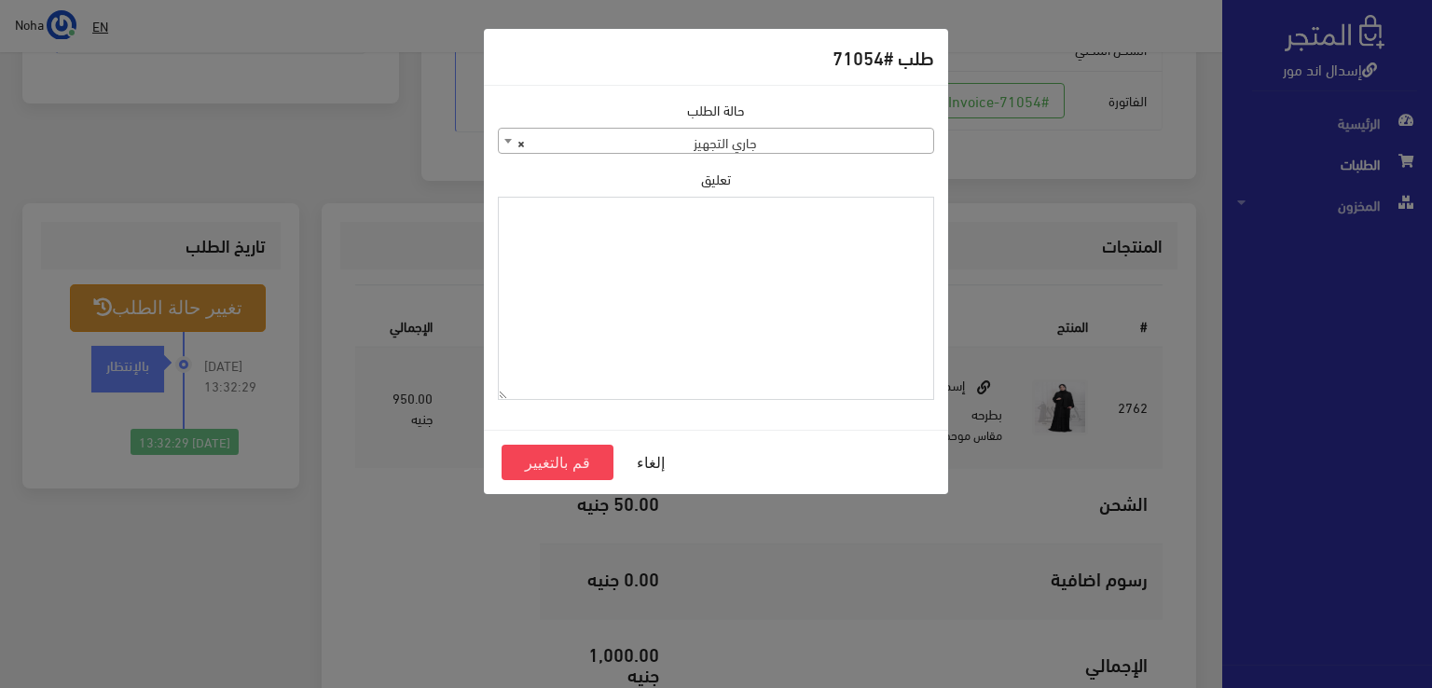
paste textarea "1131880"
type textarea "1131880"
click at [568, 460] on button "قم بالتغيير" at bounding box center [558, 462] width 112 height 35
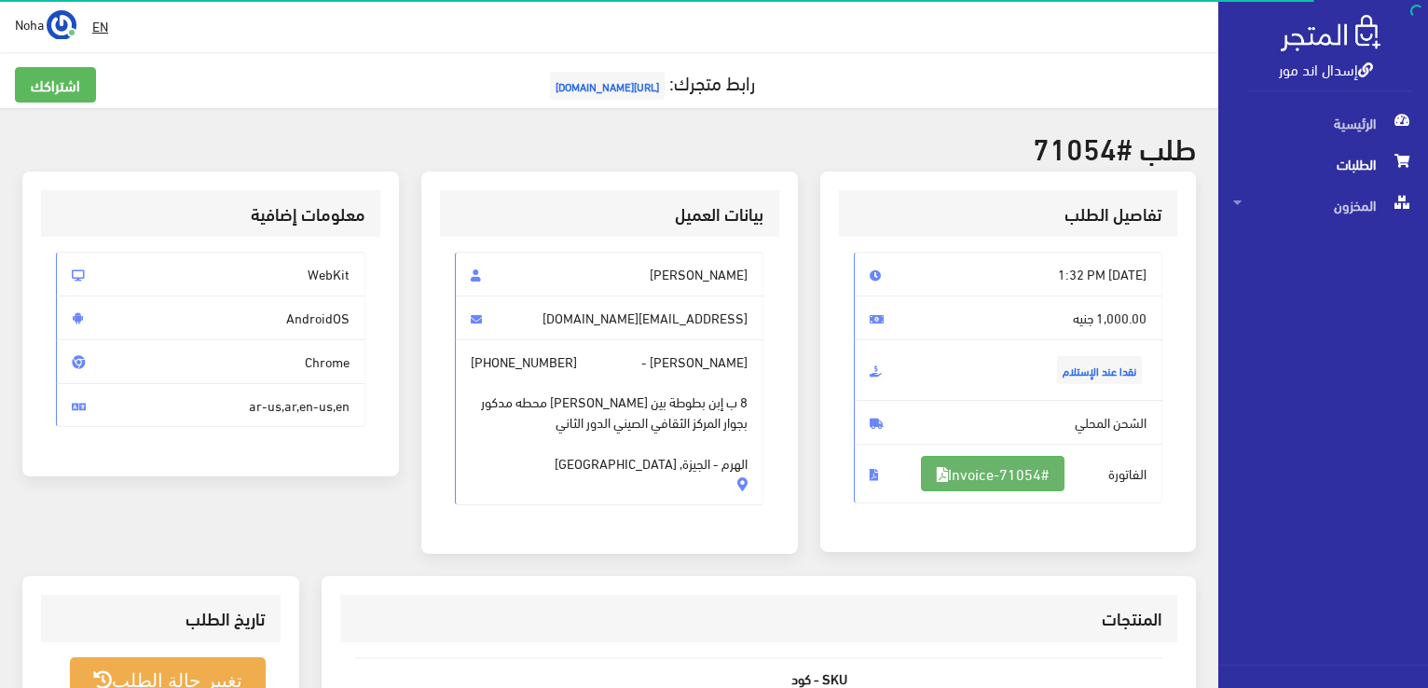
click at [994, 467] on link "#Invoice-71054" at bounding box center [993, 473] width 144 height 35
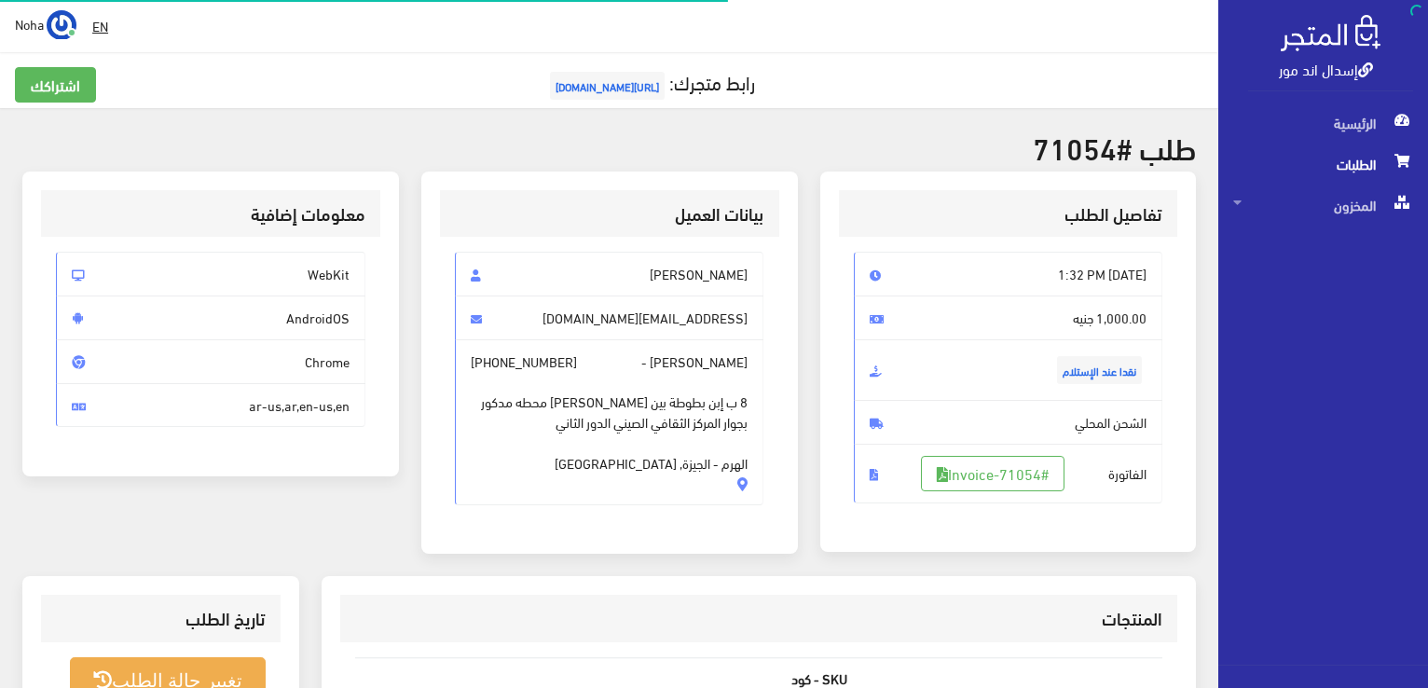
scroll to position [366, 0]
